Goal: Transaction & Acquisition: Purchase product/service

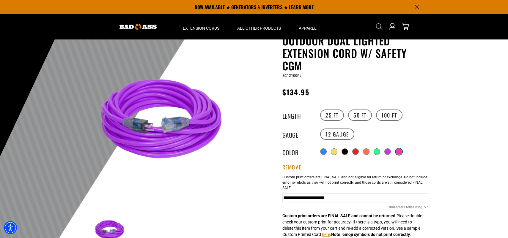
click at [400, 150] on div at bounding box center [399, 152] width 6 height 6
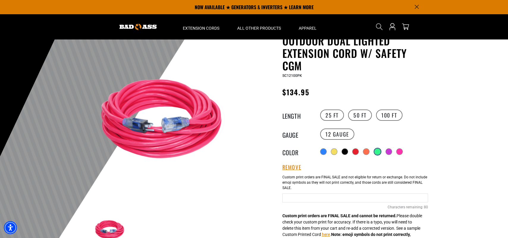
click at [376, 151] on div at bounding box center [378, 152] width 6 height 6
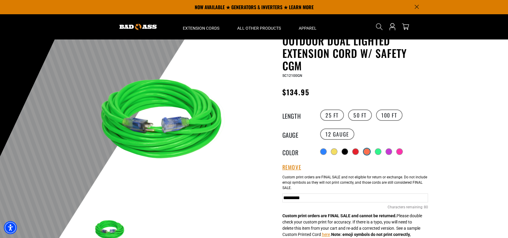
click at [364, 152] on div at bounding box center [367, 152] width 7 height 7
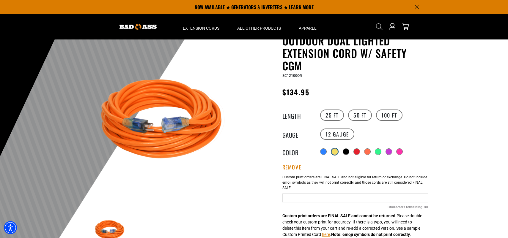
click at [334, 152] on div at bounding box center [335, 152] width 6 height 6
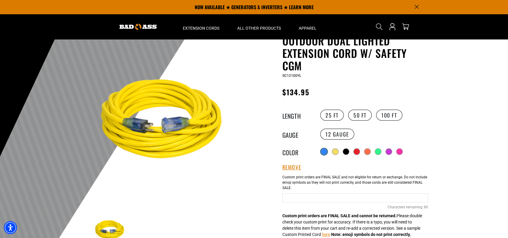
click at [325, 152] on div at bounding box center [324, 152] width 6 height 6
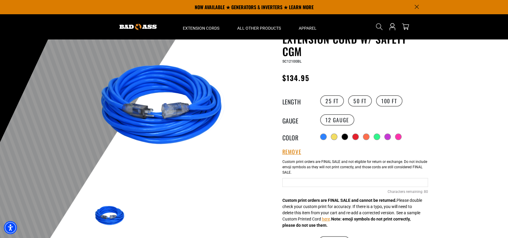
scroll to position [30, 0]
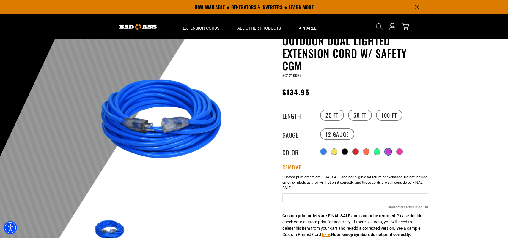
click at [388, 152] on div at bounding box center [388, 152] width 6 height 6
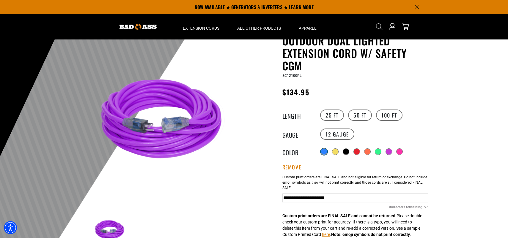
click at [325, 152] on div at bounding box center [324, 152] width 6 height 6
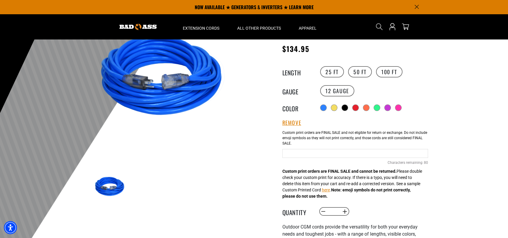
scroll to position [59, 0]
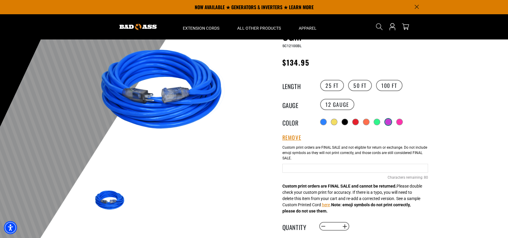
click at [390, 122] on div at bounding box center [388, 122] width 6 height 6
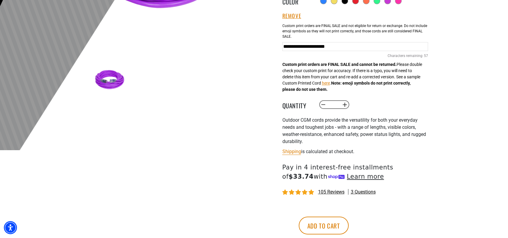
scroll to position [208, 0]
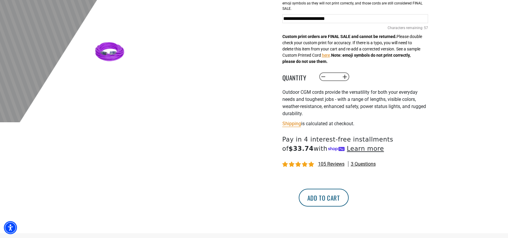
click at [349, 197] on button "Add to cart" at bounding box center [324, 198] width 50 height 18
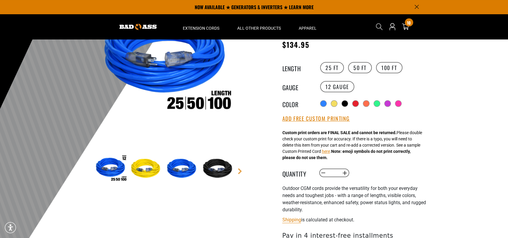
scroll to position [30, 0]
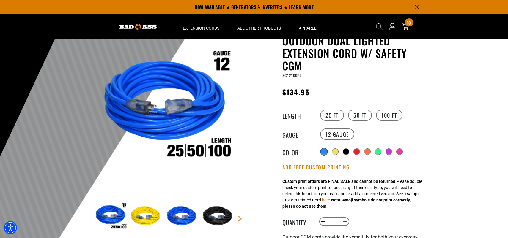
click at [324, 150] on div at bounding box center [324, 152] width 6 height 6
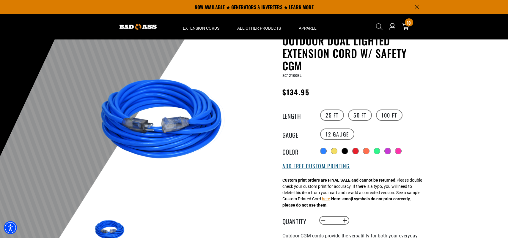
click at [319, 165] on button "Add Free Custom Printing" at bounding box center [316, 166] width 68 height 7
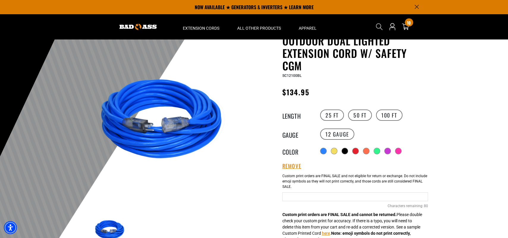
click at [294, 199] on input "text" at bounding box center [355, 197] width 146 height 9
type input "**********"
click at [390, 150] on div at bounding box center [388, 151] width 6 height 6
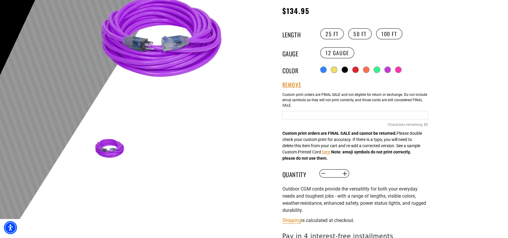
scroll to position [119, 0]
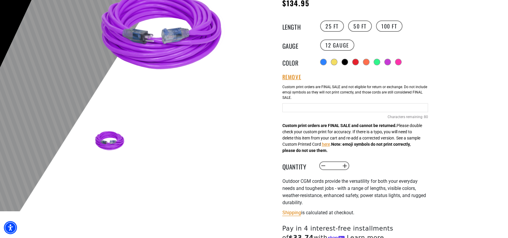
click at [295, 109] on input "text" at bounding box center [355, 107] width 146 height 9
type input "**********"
click at [343, 166] on button "Increase quantity for Outdoor Dual Lighted Extension Cord w/ Safety CGM" at bounding box center [344, 166] width 9 height 10
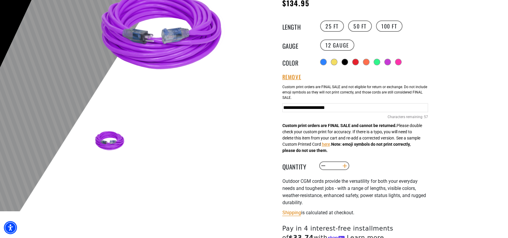
click at [343, 166] on button "Increase quantity for Outdoor Dual Lighted Extension Cord w/ Safety CGM" at bounding box center [344, 166] width 9 height 10
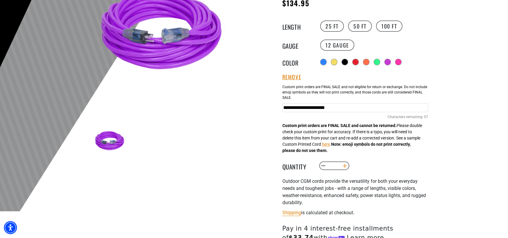
click at [343, 166] on button "Increase quantity for Outdoor Dual Lighted Extension Cord w/ Safety CGM" at bounding box center [344, 166] width 9 height 10
type input "**"
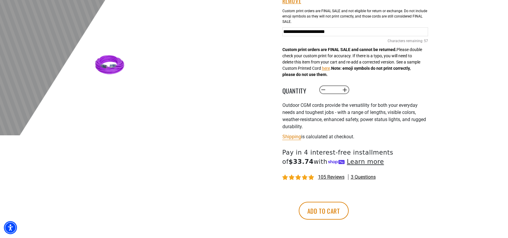
scroll to position [208, 0]
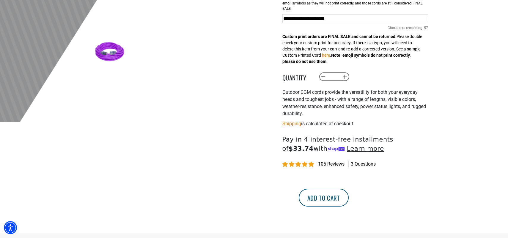
click at [349, 200] on button "Add to cart" at bounding box center [324, 198] width 50 height 18
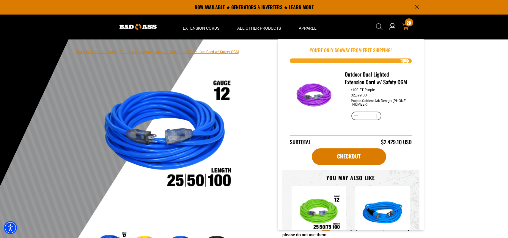
click at [409, 26] on div "20 20 items" at bounding box center [409, 22] width 8 height 8
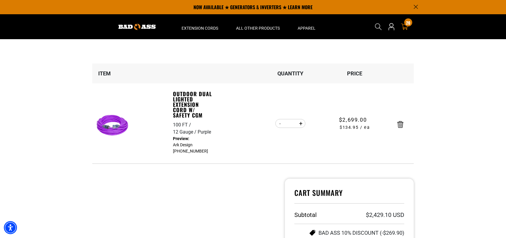
scroll to position [30, 0]
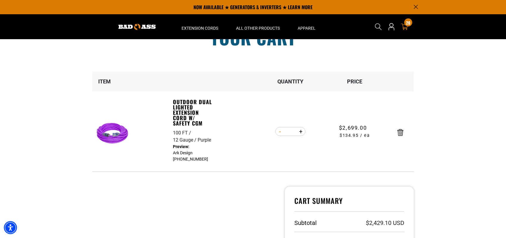
click at [280, 132] on button "Decrease quantity for Outdoor Dual Lighted Extension Cord w/ Safety CGM" at bounding box center [279, 132] width 9 height 10
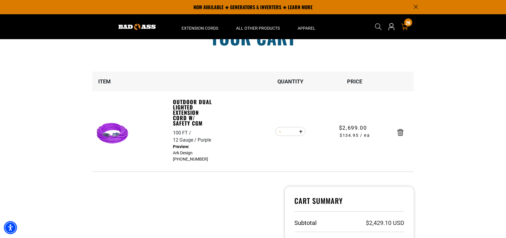
click at [280, 132] on button "Decrease quantity for Outdoor Dual Lighted Extension Cord w/ Safety CGM" at bounding box center [279, 132] width 9 height 10
type input "**"
click at [280, 132] on form "Item Quantity Price Outdoor Dual Lighted Extension Cord w/ Safety CGM 100 FT 12…" at bounding box center [252, 122] width 321 height 101
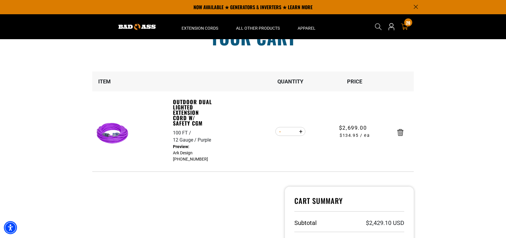
click at [280, 132] on form "Item Quantity Price Outdoor Dual Lighted Extension Cord w/ Safety CGM 100 FT 12…" at bounding box center [252, 122] width 321 height 101
click at [279, 131] on button "Decrease quantity for Outdoor Dual Lighted Extension Cord w/ Safety CGM" at bounding box center [279, 132] width 9 height 10
type input "**"
click at [279, 131] on form "Item Quantity Price Outdoor Dual Lighted Extension Cord w/ Safety CGM 100 FT 12…" at bounding box center [252, 122] width 321 height 101
click at [278, 134] on button "Decrease quantity for Outdoor Dual Lighted Extension Cord w/ Safety CGM" at bounding box center [279, 132] width 9 height 10
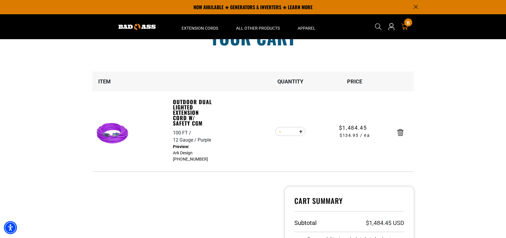
type input "**"
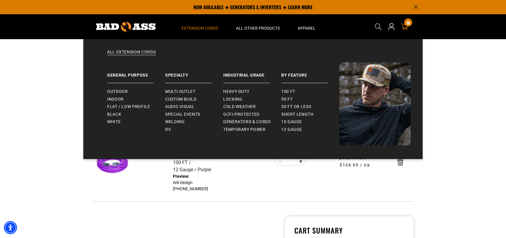
click at [203, 27] on span "Extension Cords" at bounding box center [199, 28] width 37 height 5
click at [118, 90] on span "Outdoor" at bounding box center [117, 91] width 21 height 5
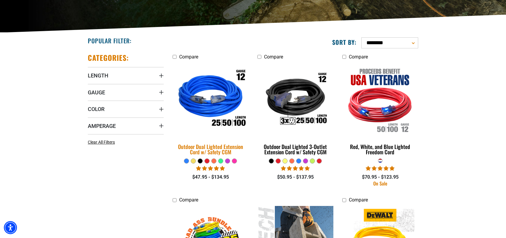
scroll to position [119, 0]
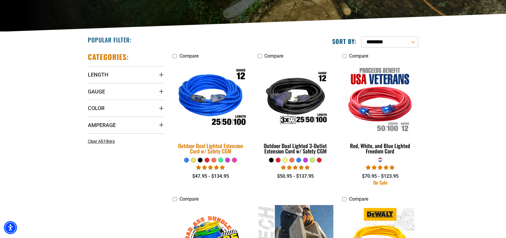
click at [208, 95] on img at bounding box center [210, 99] width 83 height 76
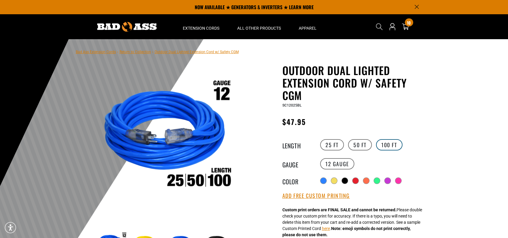
click at [390, 145] on label "100 FT" at bounding box center [389, 144] width 26 height 11
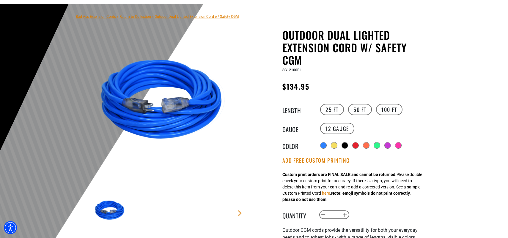
scroll to position [119, 0]
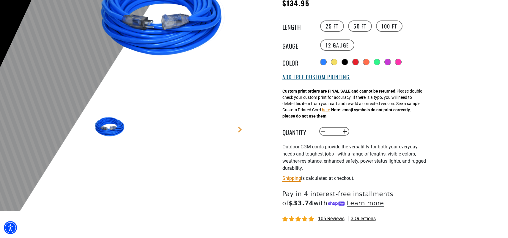
click at [319, 78] on button "Add Free Custom Printing" at bounding box center [316, 77] width 68 height 7
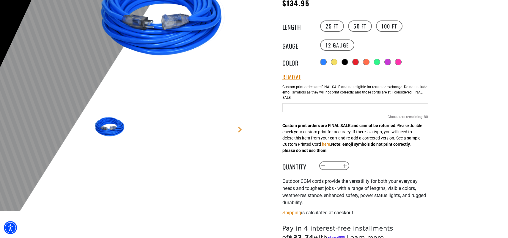
click at [305, 105] on input "Blue Cables" at bounding box center [355, 107] width 146 height 9
type input "**********"
click at [345, 166] on button "Increase quantity for Outdoor Dual Lighted Extension Cord w/ Safety CGM" at bounding box center [344, 166] width 9 height 10
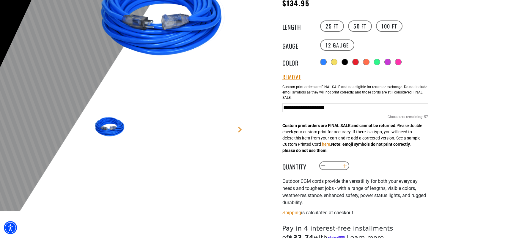
click at [345, 166] on button "Increase quantity for Outdoor Dual Lighted Extension Cord w/ Safety CGM" at bounding box center [344, 166] width 9 height 10
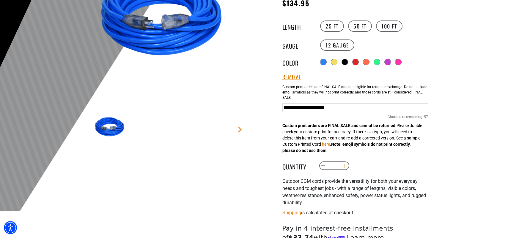
click at [345, 166] on button "Increase quantity for Outdoor Dual Lighted Extension Cord w/ Safety CGM" at bounding box center [344, 166] width 9 height 10
type input "**"
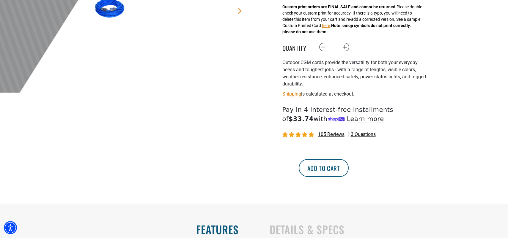
click at [349, 169] on button "Add to cart" at bounding box center [324, 168] width 50 height 18
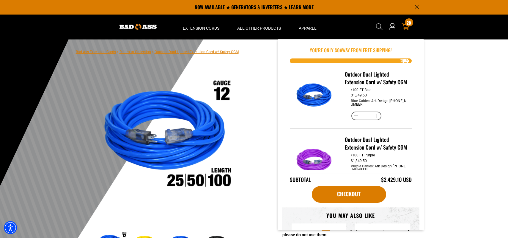
click at [405, 26] on icon at bounding box center [406, 27] width 8 height 8
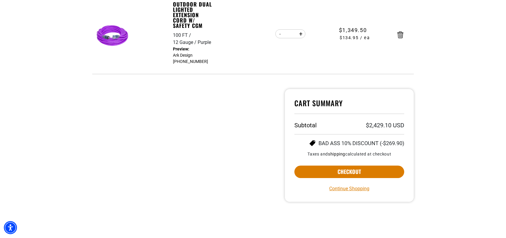
scroll to position [238, 0]
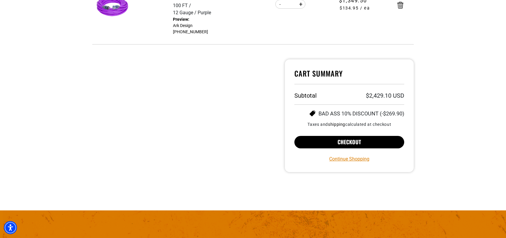
click at [354, 141] on button "Checkout" at bounding box center [349, 142] width 110 height 12
